Goal: Information Seeking & Learning: Learn about a topic

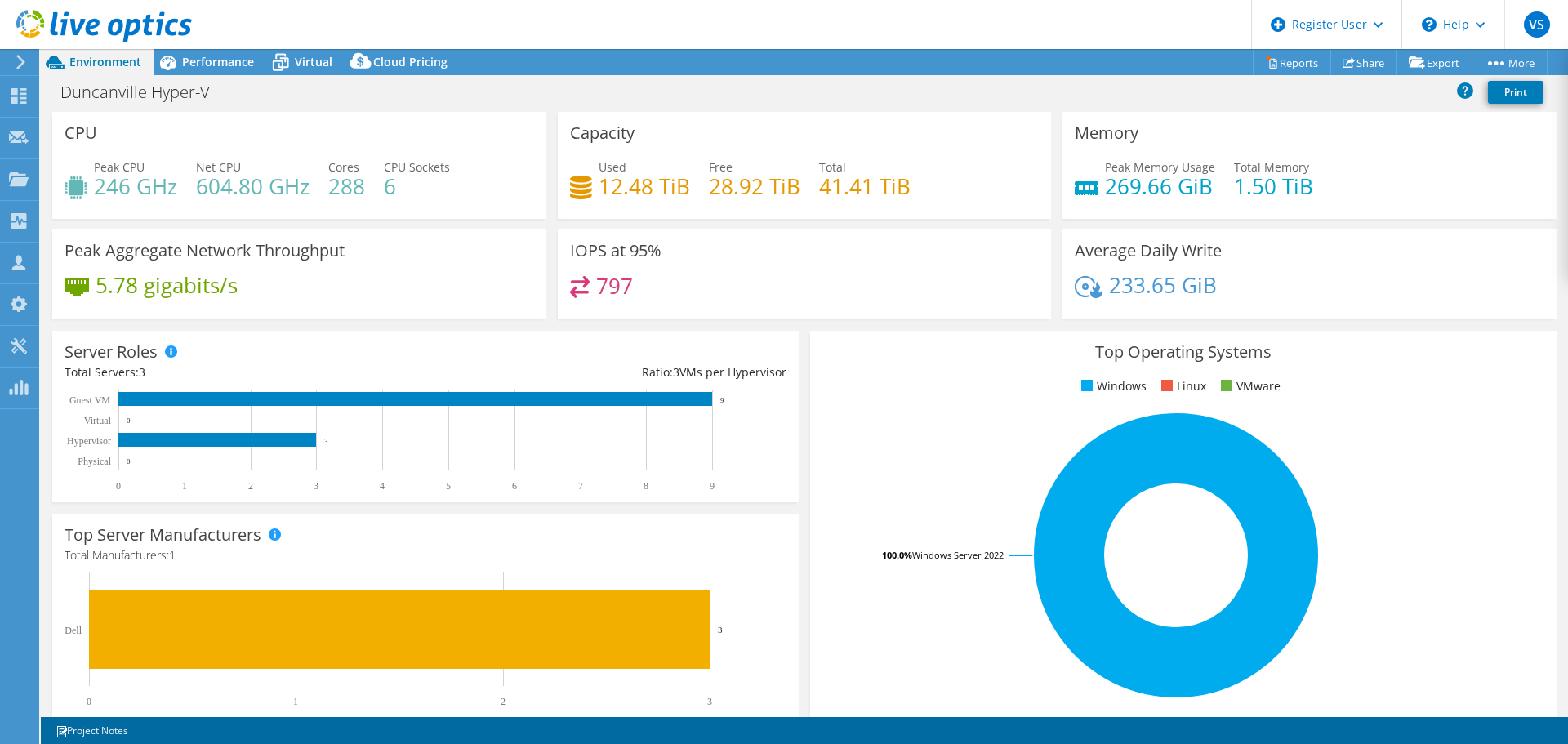
click at [216, 48] on header "VS Dell User [PERSON_NAME] [EMAIL_ADDRESS][DOMAIN_NAME] Dell My Profile Log Out…" at bounding box center [784, 24] width 1568 height 49
click at [232, 76] on div "Duncanville Hyper-V Print" at bounding box center [804, 93] width 1528 height 37
click at [220, 44] on header "VS Dell User [PERSON_NAME] [EMAIL_ADDRESS][DOMAIN_NAME] Dell My Profile Log Out…" at bounding box center [784, 24] width 1568 height 49
click at [216, 53] on div "Performance" at bounding box center [210, 62] width 113 height 26
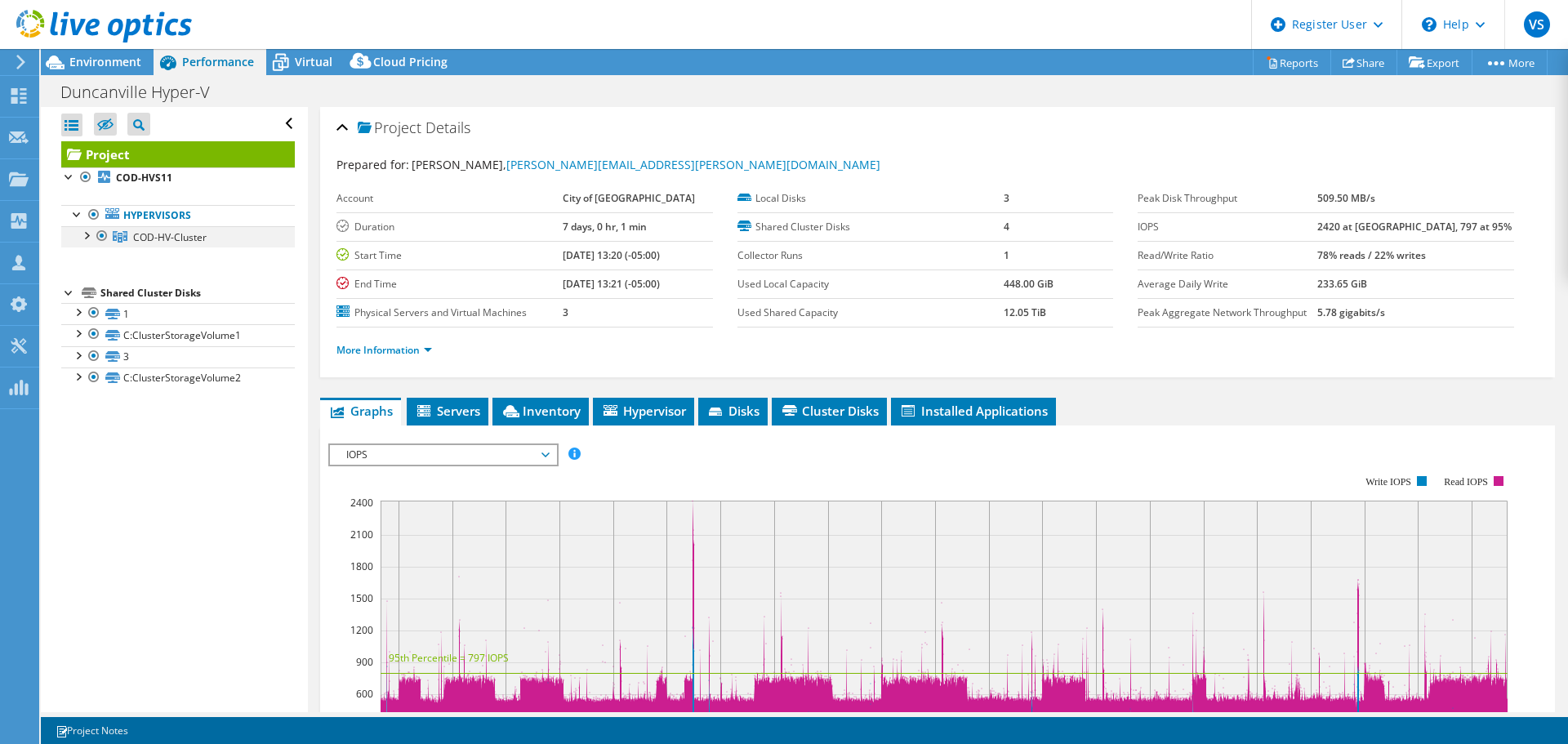
click at [93, 239] on div at bounding box center [85, 234] width 16 height 16
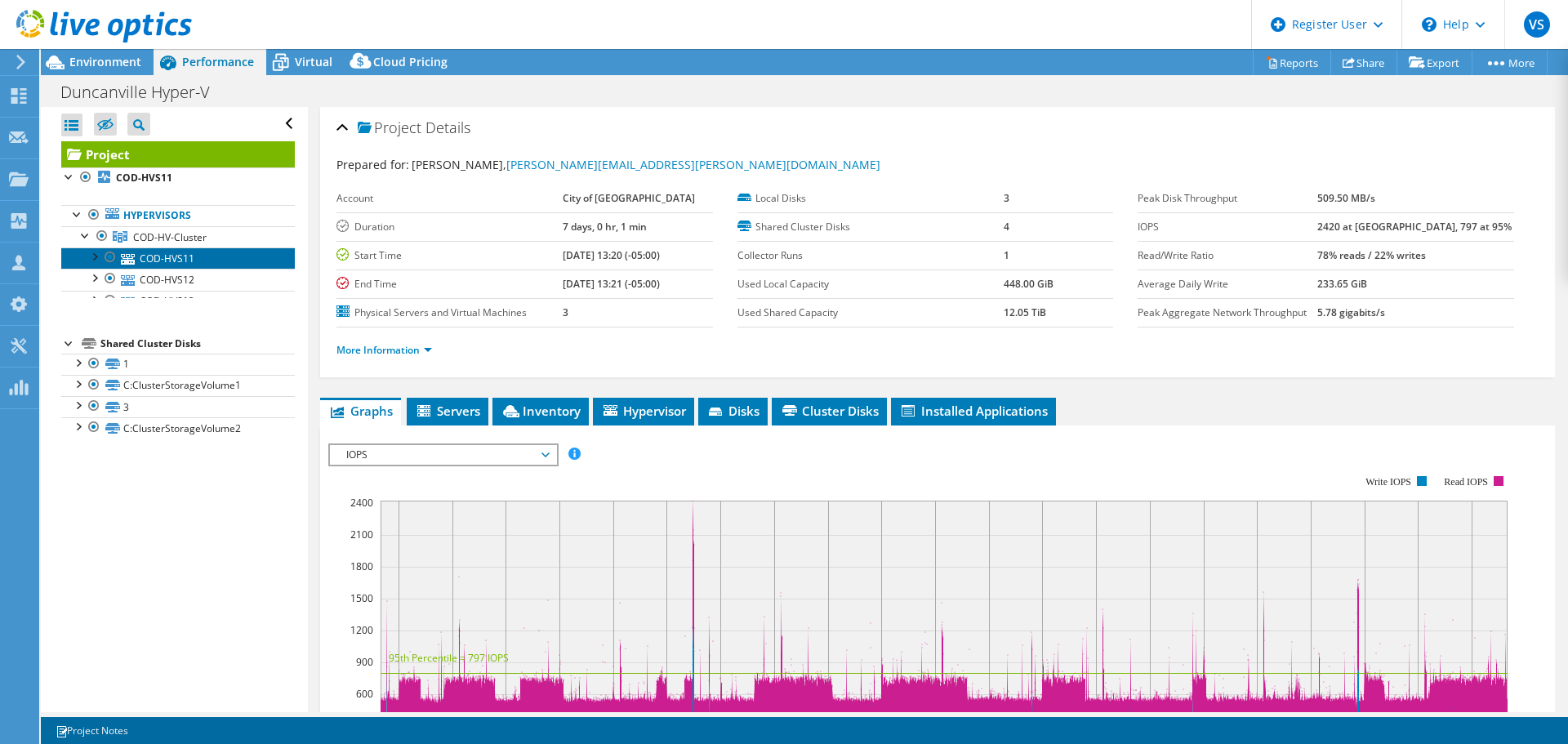
click at [130, 263] on icon at bounding box center [127, 259] width 14 height 10
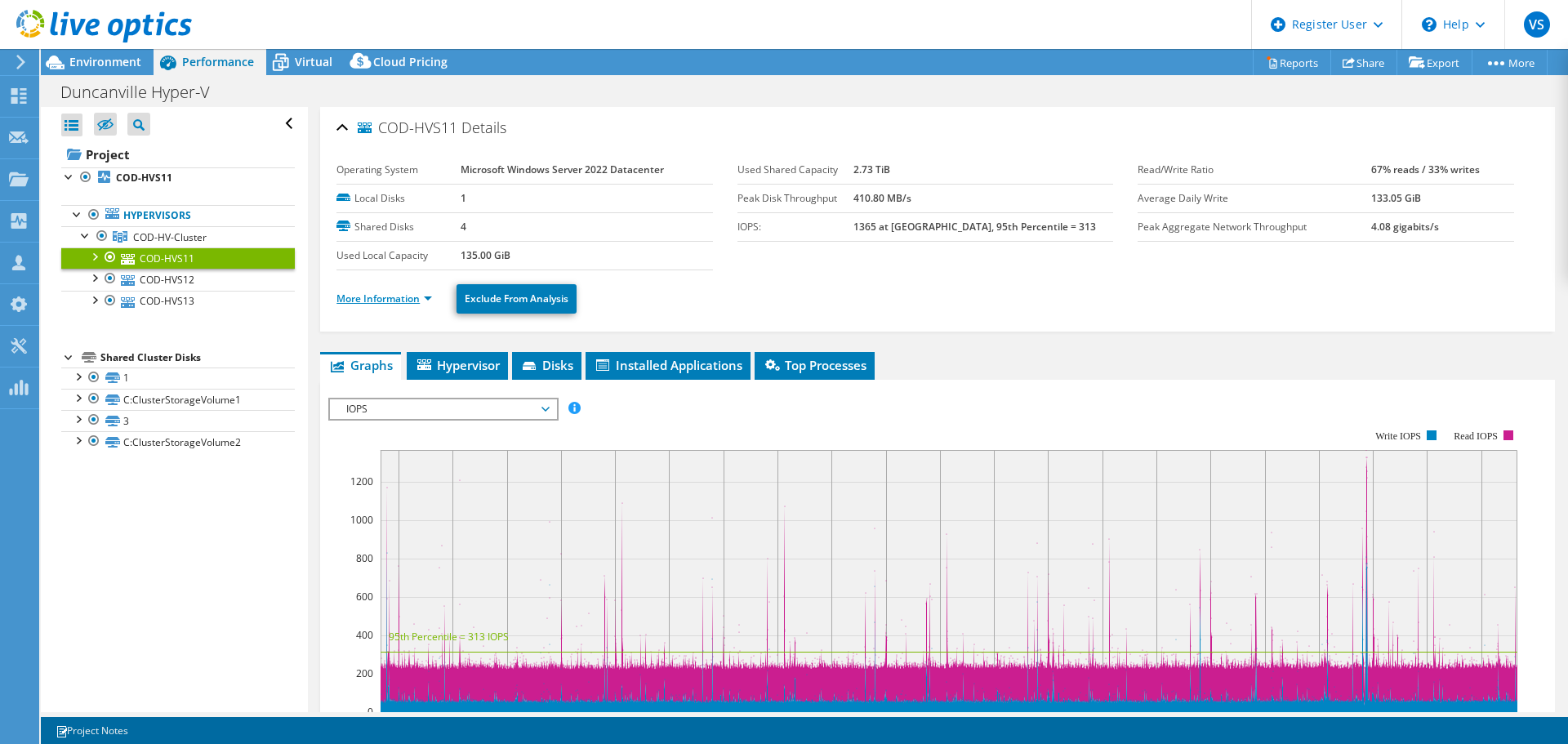
click at [405, 305] on link "More Information" at bounding box center [384, 299] width 96 height 14
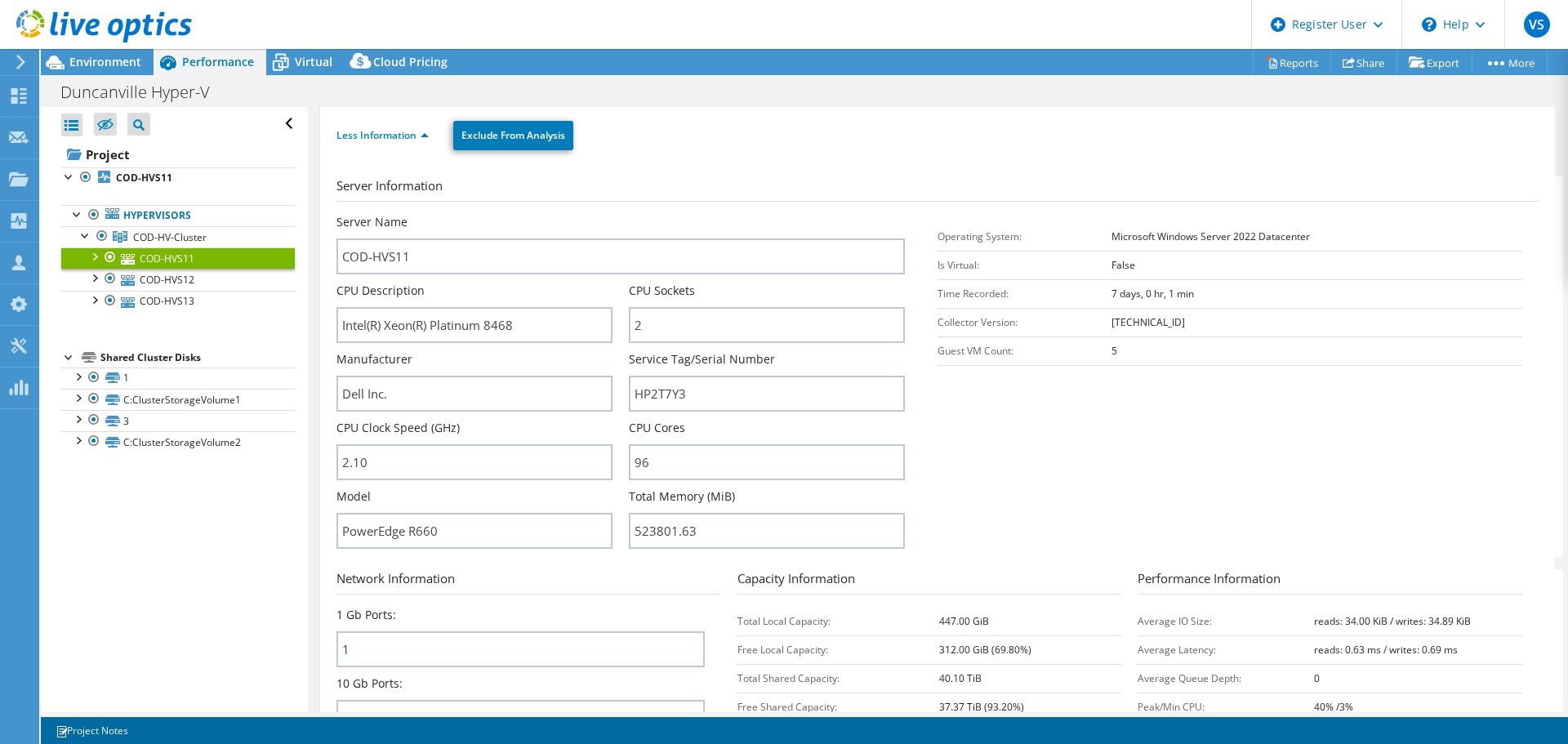
click at [662, 420] on label "CPU Cores" at bounding box center [657, 428] width 56 height 16
click at [657, 391] on input "HP2T7Y3" at bounding box center [766, 394] width 276 height 36
click at [1123, 402] on section "Server Information Server Name COD-HVS11 CPU Description Intel(R) Xeon(R) Plati…" at bounding box center [941, 366] width 1210 height 380
click at [123, 53] on div at bounding box center [96, 27] width 192 height 55
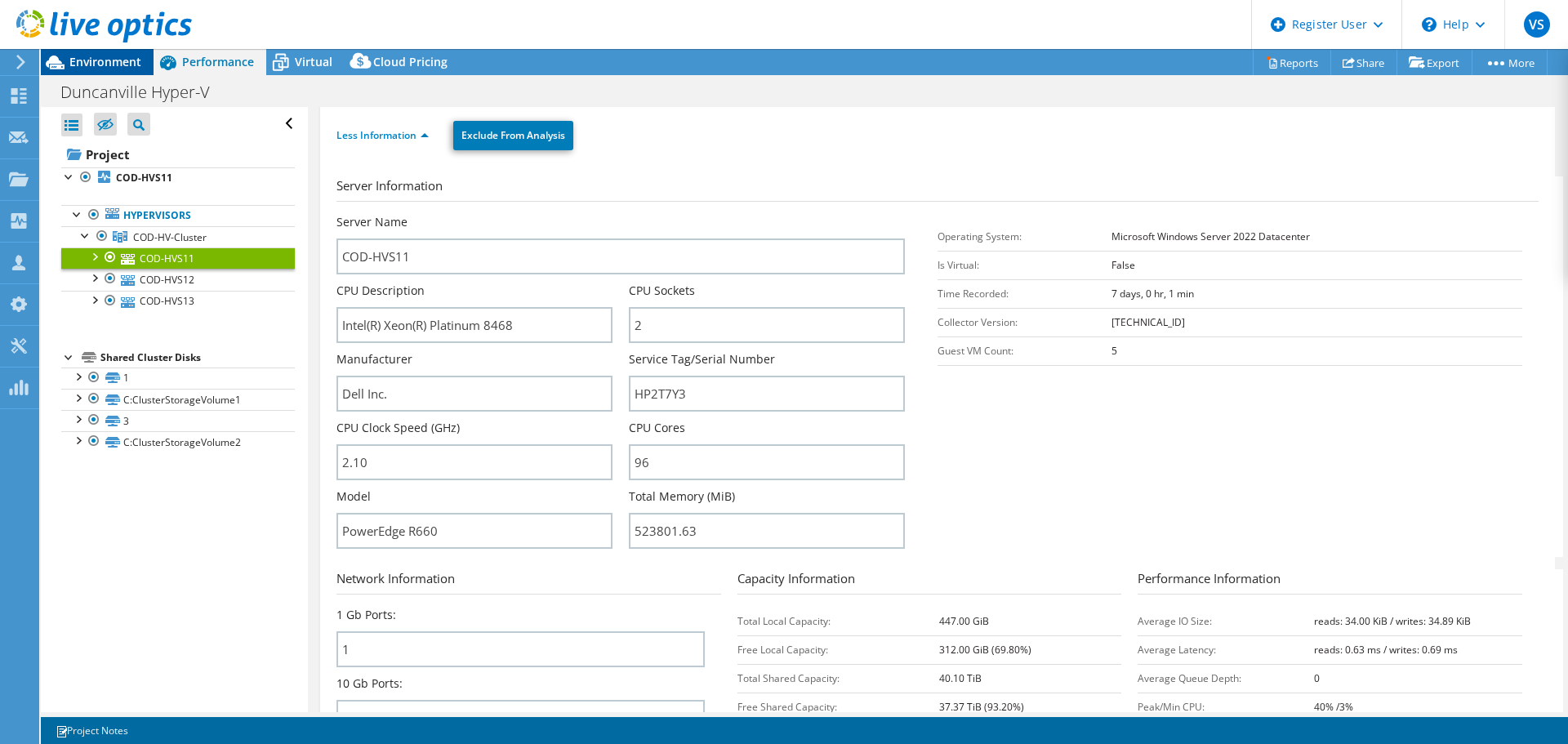
click at [123, 60] on span "Environment" at bounding box center [105, 61] width 72 height 15
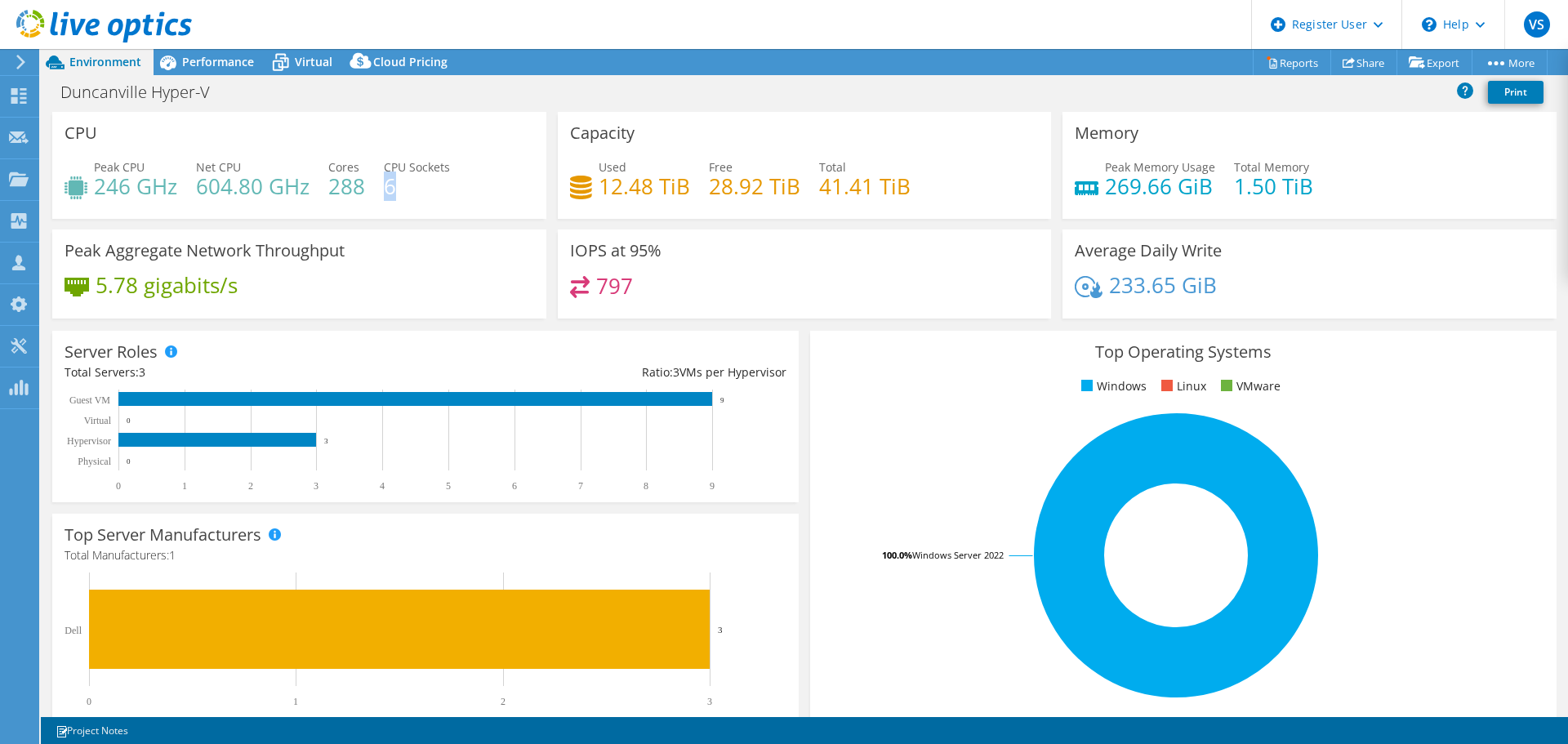
drag, startPoint x: 382, startPoint y: 187, endPoint x: 404, endPoint y: 187, distance: 22.0
click at [404, 187] on h4 "6" at bounding box center [417, 186] width 66 height 18
click at [1088, 299] on div "233.65 GiB" at bounding box center [1309, 293] width 470 height 34
